Goal: Transaction & Acquisition: Subscribe to service/newsletter

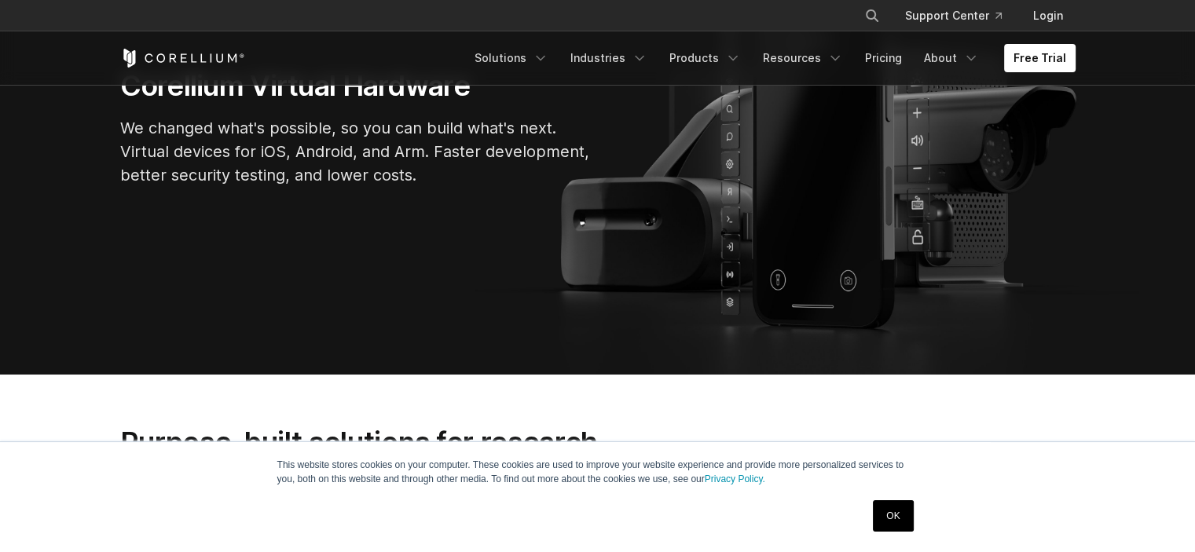
scroll to position [471, 0]
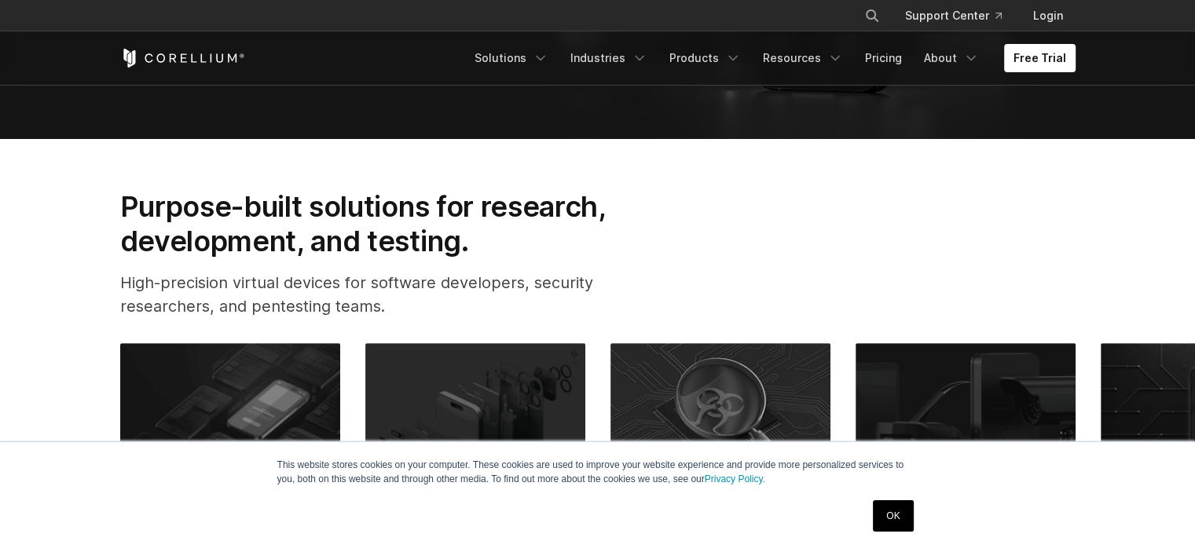
click at [889, 521] on link "OK" at bounding box center [893, 515] width 40 height 31
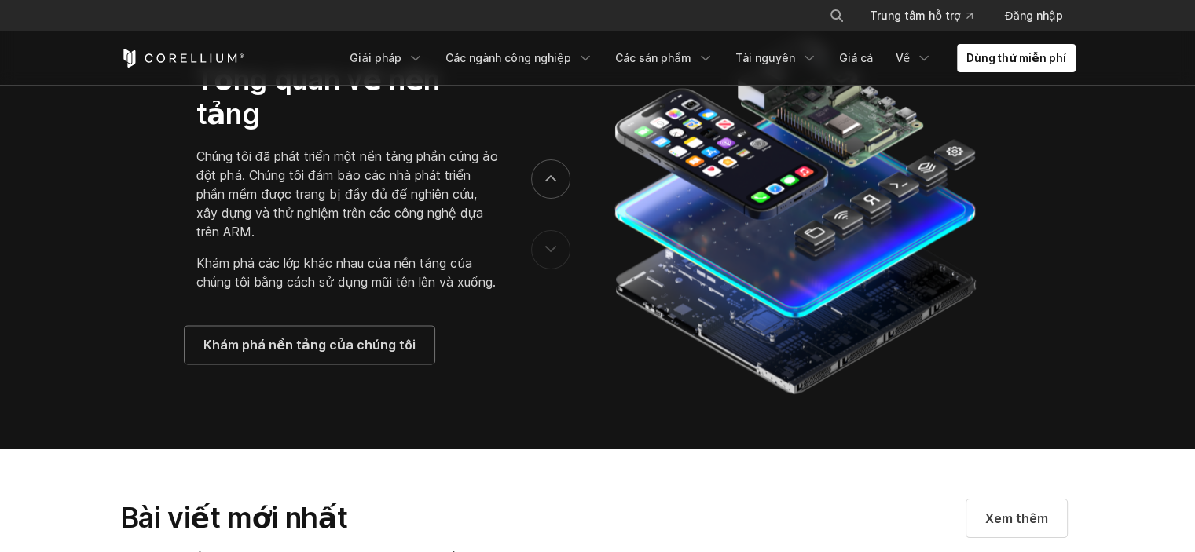
scroll to position [2604, 0]
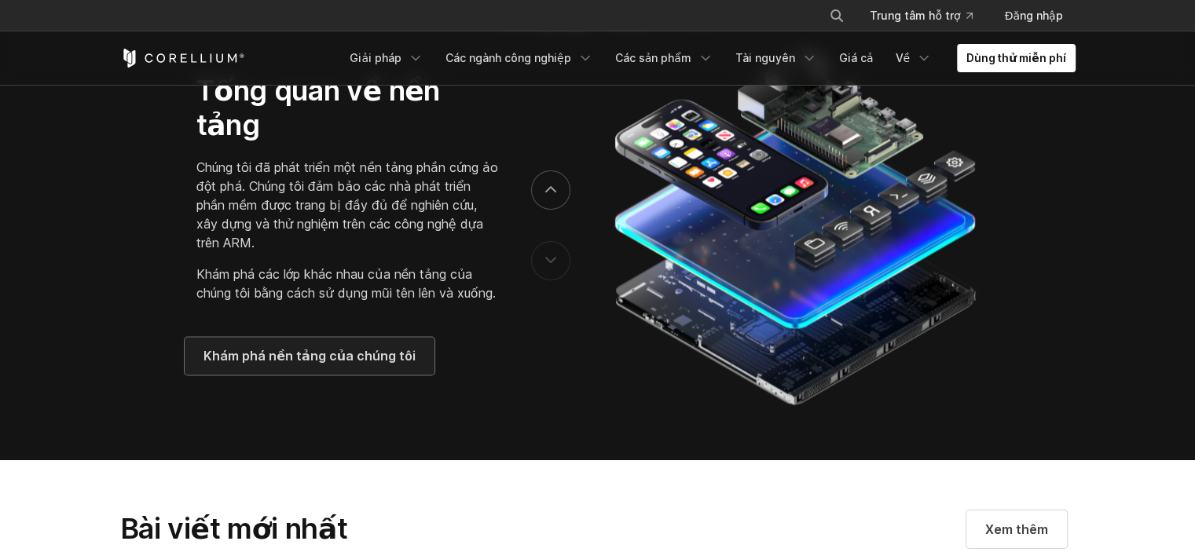
click at [376, 337] on link "Khám phá nền tảng của chúng tôi" at bounding box center [310, 356] width 250 height 38
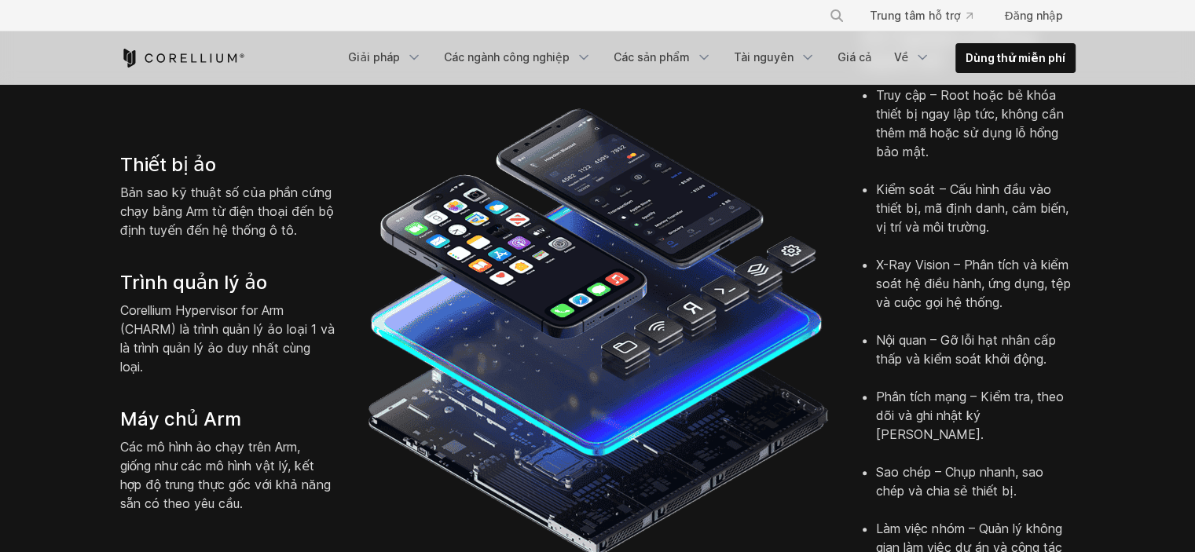
scroll to position [379, 0]
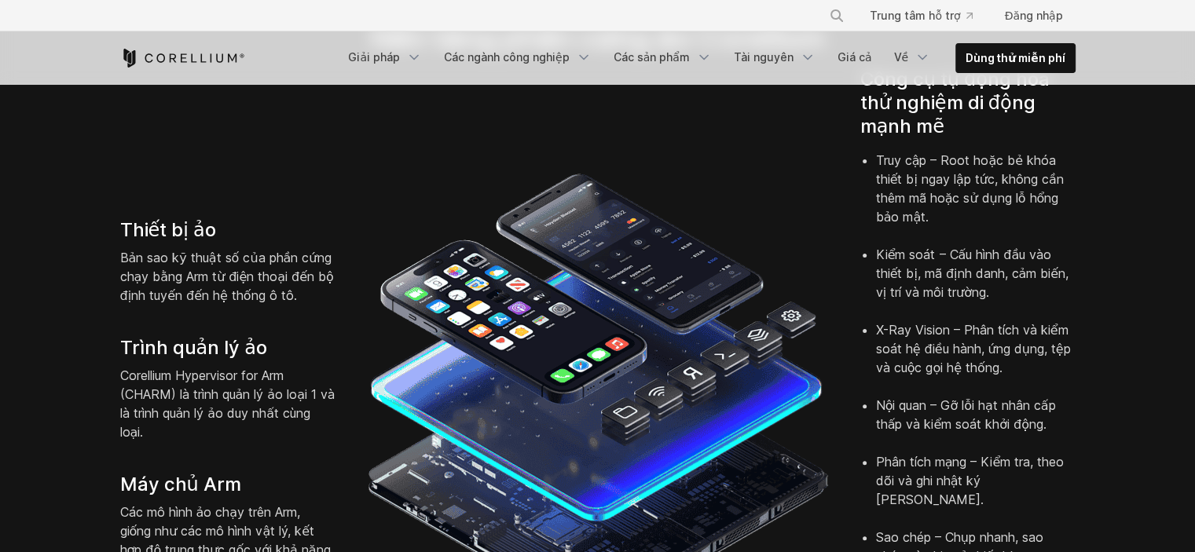
drag, startPoint x: 0, startPoint y: 0, endPoint x: 1203, endPoint y: 52, distance: 1203.9
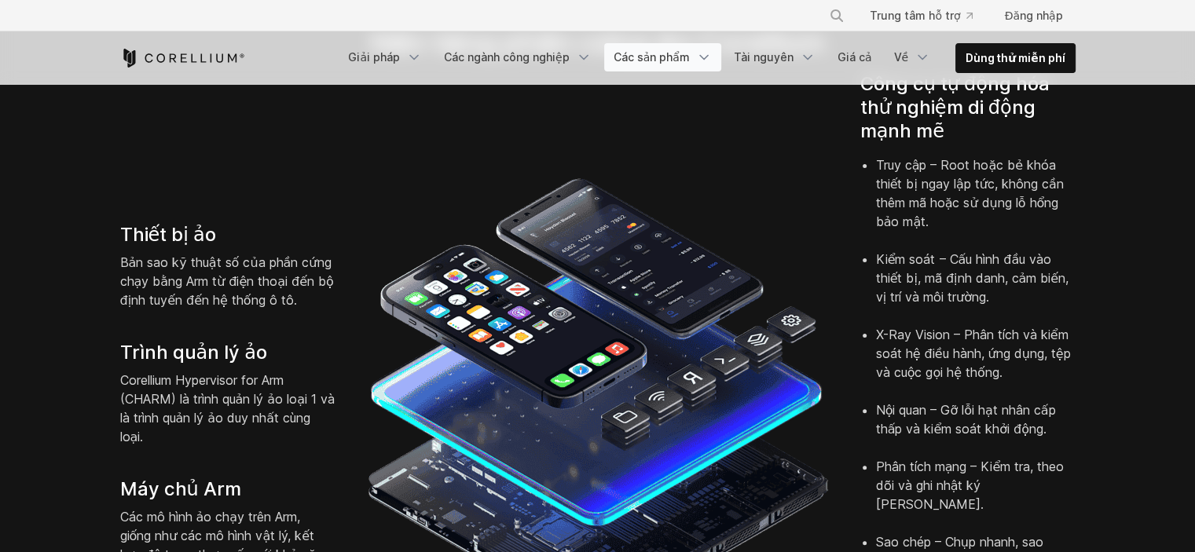
click at [675, 55] on font "Các sản phẩm" at bounding box center [652, 56] width 76 height 13
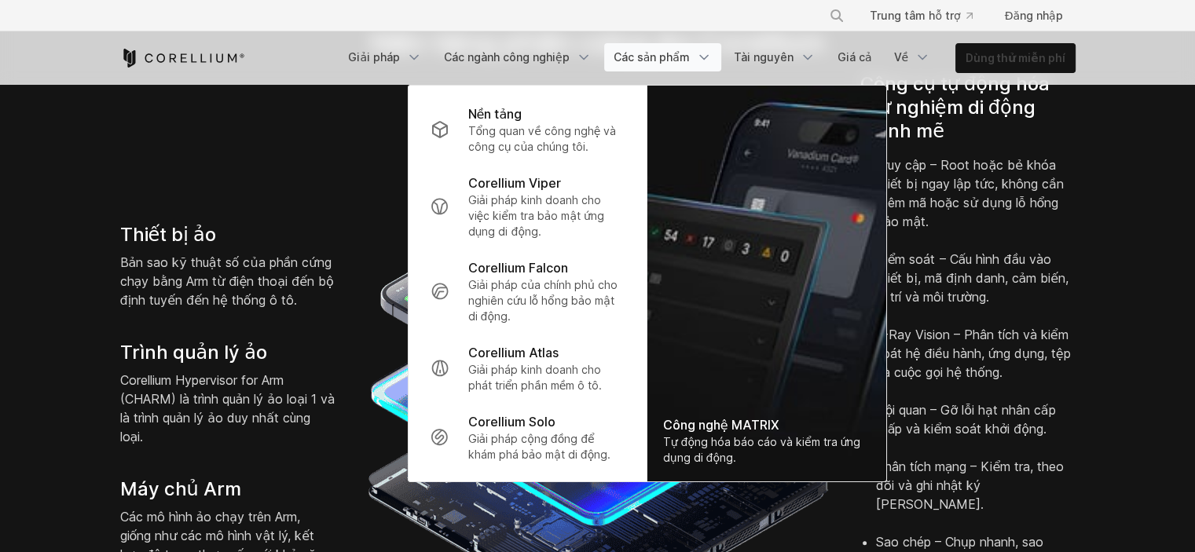
click at [990, 56] on font "Dùng thử miễn phí" at bounding box center [1015, 57] width 99 height 13
